Goal: Task Accomplishment & Management: Manage account settings

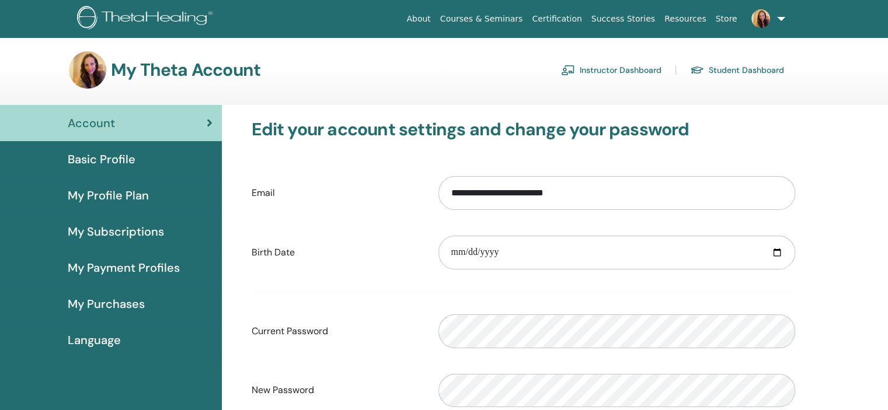
click at [607, 71] on link "Instructor Dashboard" at bounding box center [611, 70] width 100 height 19
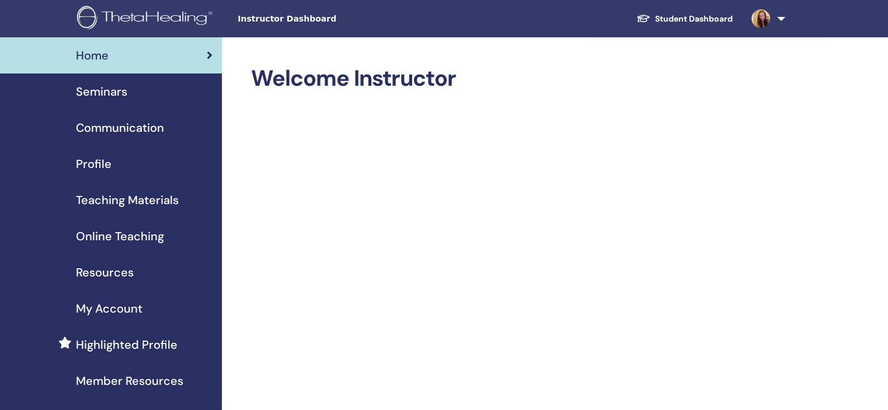
click at [114, 87] on span "Seminars" at bounding box center [101, 92] width 51 height 18
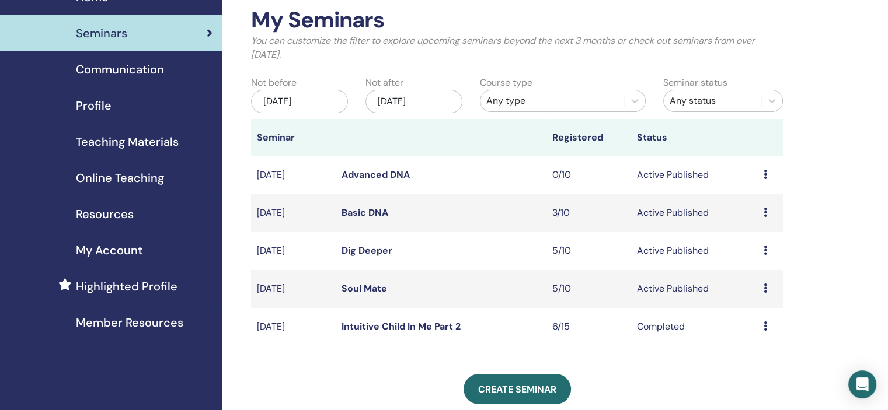
scroll to position [117, 0]
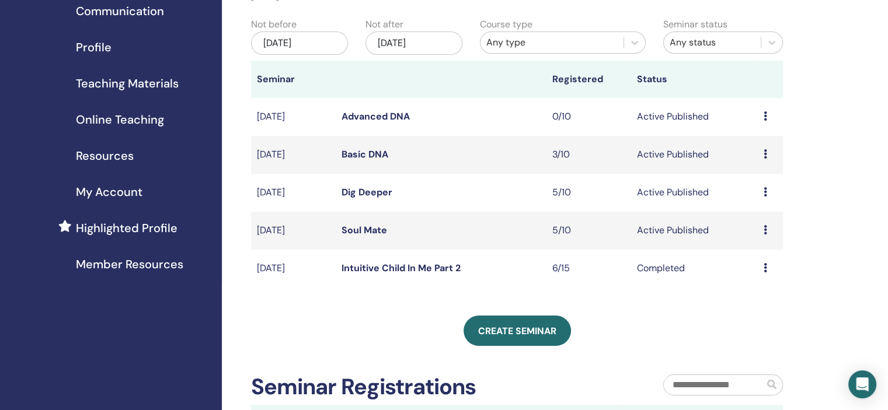
click at [768, 229] on div "Preview Edit Attendees Cancel" at bounding box center [770, 231] width 13 height 14
click at [759, 274] on link "Attendees" at bounding box center [759, 274] width 44 height 12
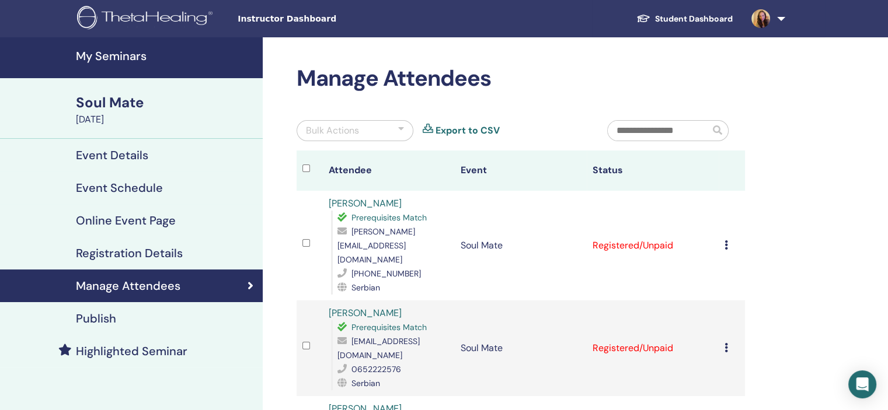
click at [725, 241] on icon at bounding box center [727, 245] width 4 height 9
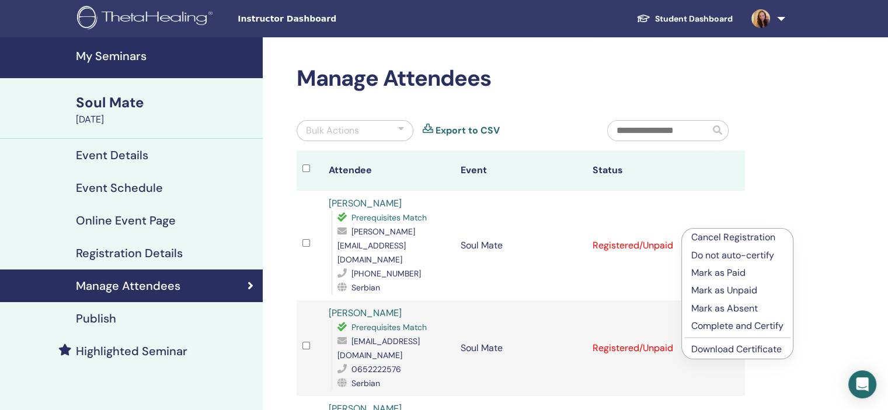
click at [719, 328] on p "Complete and Certify" at bounding box center [737, 326] width 92 height 14
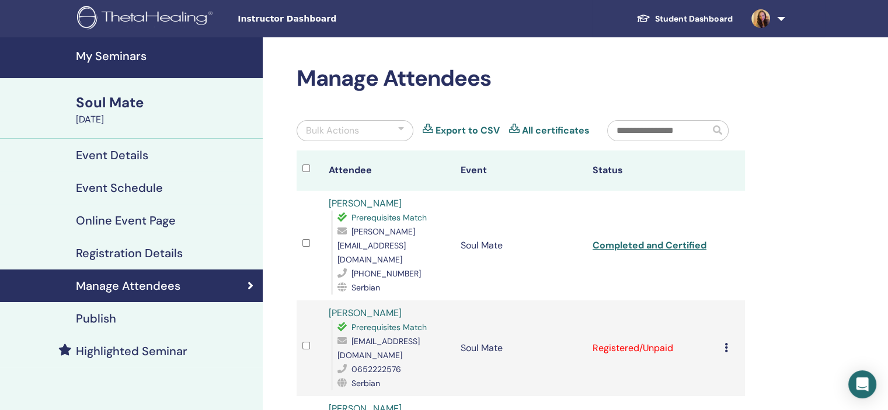
scroll to position [58, 0]
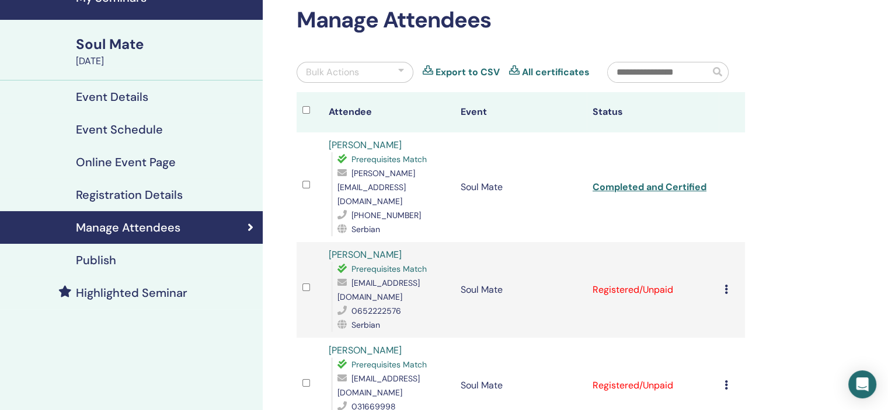
click at [725, 285] on icon at bounding box center [727, 289] width 4 height 9
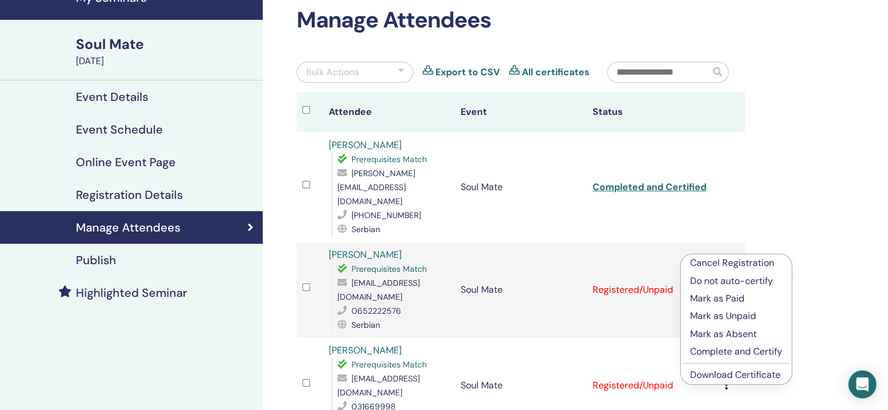
click at [718, 350] on p "Complete and Certify" at bounding box center [736, 352] width 92 height 14
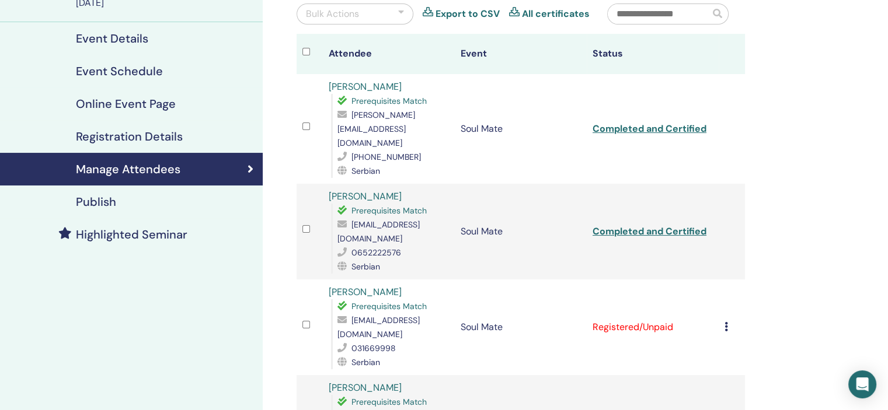
scroll to position [175, 0]
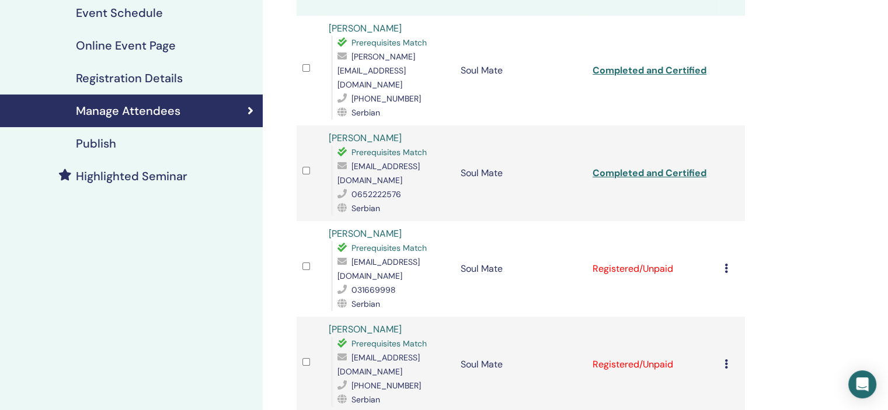
click at [725, 264] on icon at bounding box center [727, 268] width 4 height 9
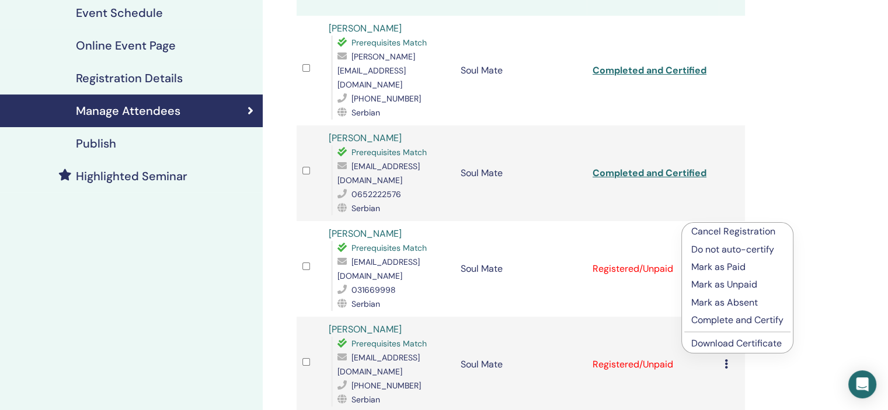
click at [725, 322] on p "Complete and Certify" at bounding box center [737, 321] width 92 height 14
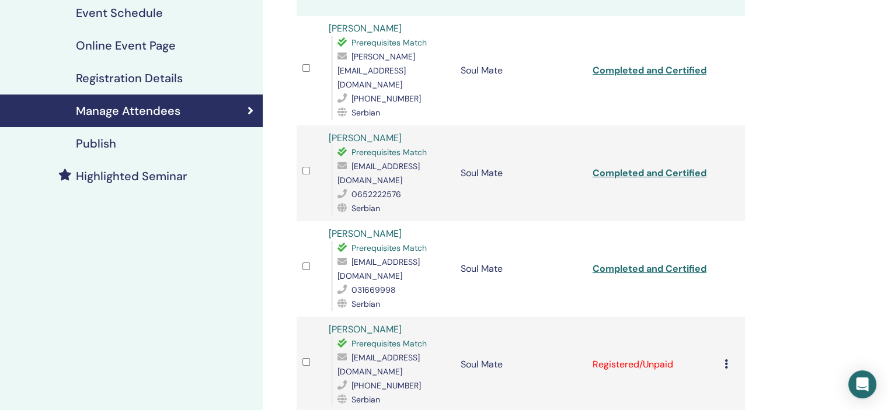
scroll to position [234, 0]
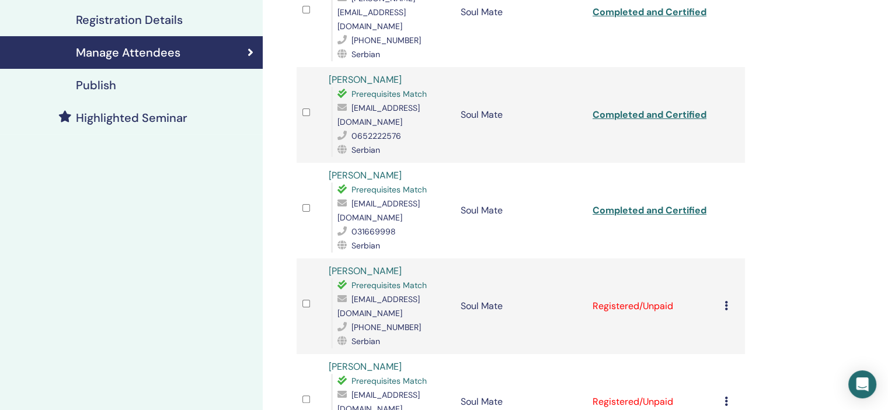
click at [726, 301] on icon at bounding box center [727, 305] width 4 height 9
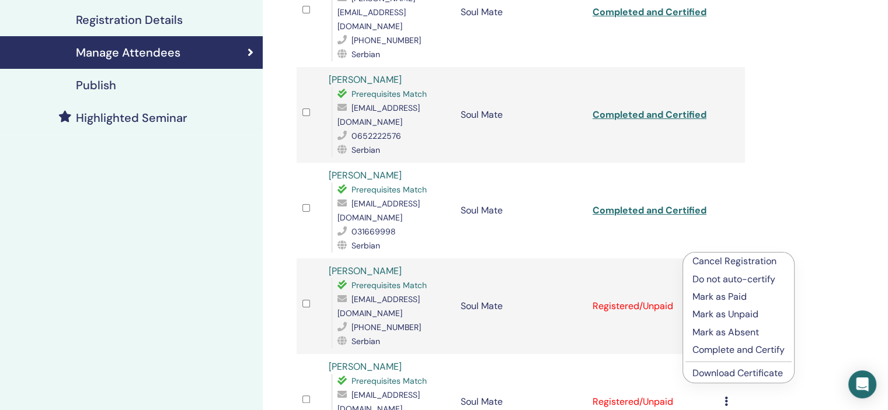
click at [726, 350] on p "Complete and Certify" at bounding box center [738, 350] width 92 height 14
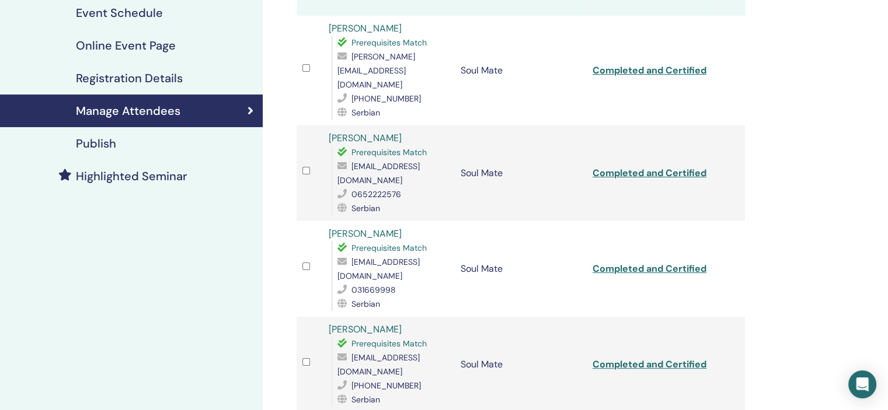
scroll to position [292, 0]
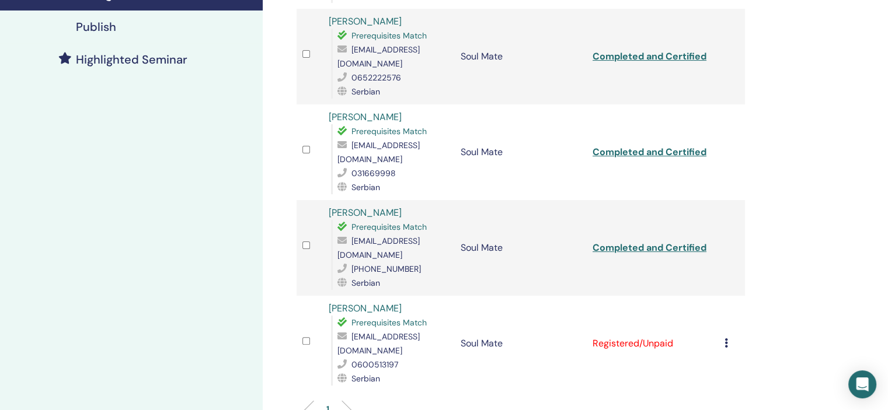
click at [726, 339] on icon at bounding box center [727, 343] width 4 height 9
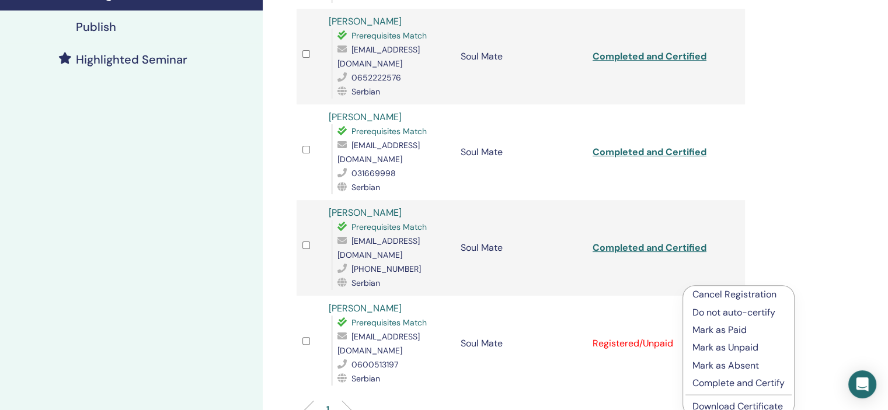
click at [718, 386] on p "Complete and Certify" at bounding box center [738, 384] width 92 height 14
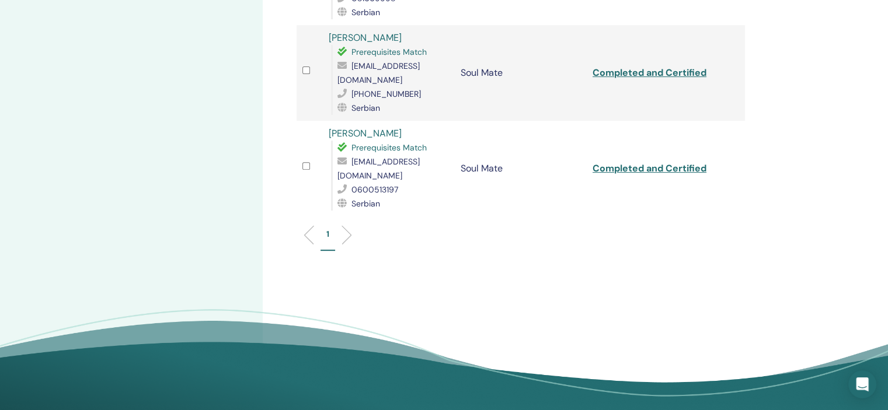
scroll to position [409, 0]
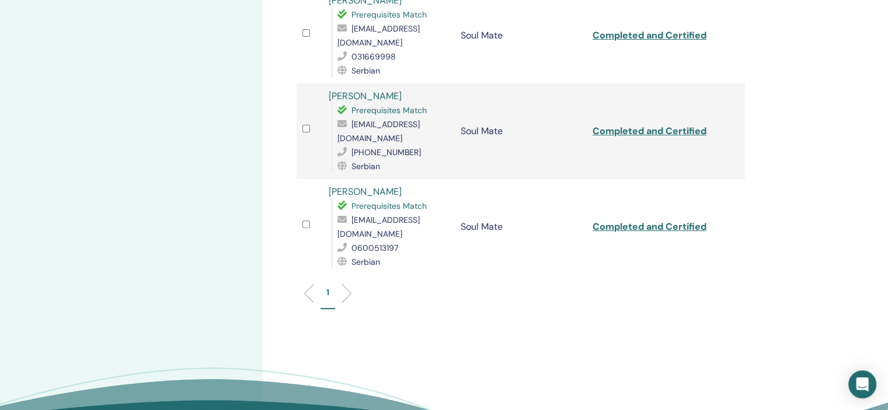
click at [343, 284] on li at bounding box center [342, 294] width 20 height 20
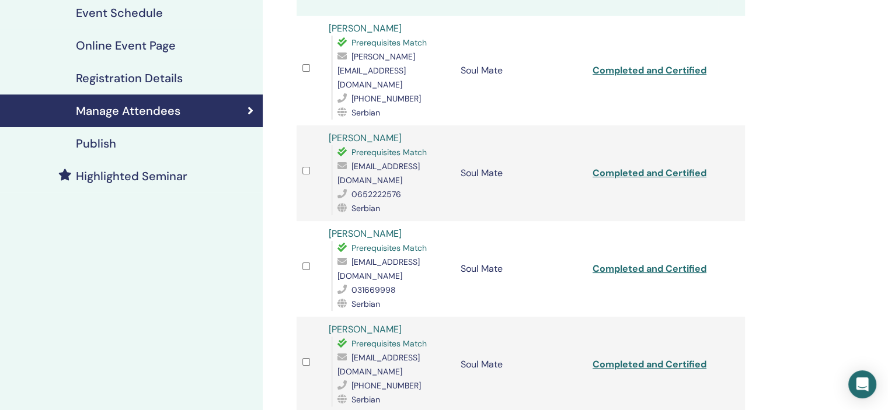
scroll to position [0, 0]
